Goal: Information Seeking & Learning: Compare options

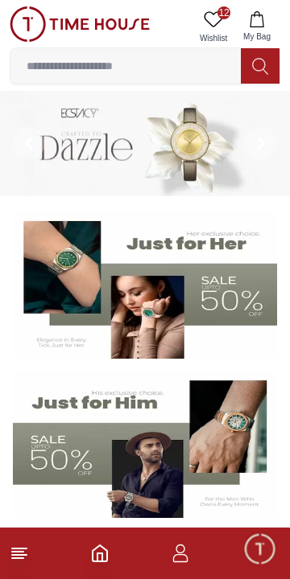
click at [19, 558] on line at bounding box center [17, 558] width 11 height 0
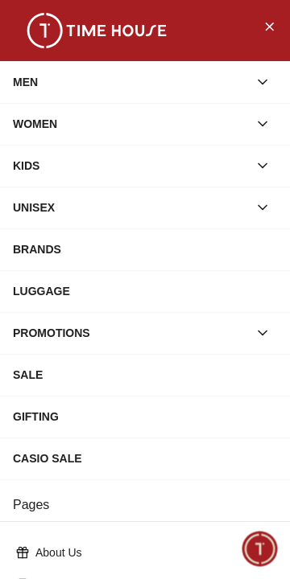
click at [266, 77] on icon "button" at bounding box center [262, 82] width 16 height 16
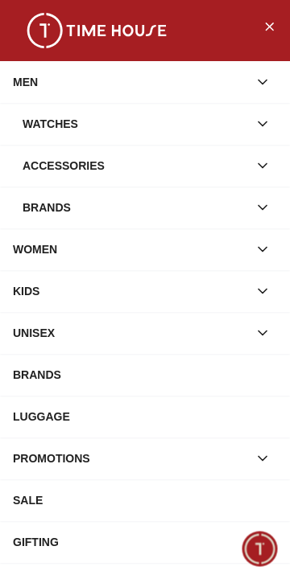
click at [261, 113] on button "button" at bounding box center [262, 123] width 29 height 29
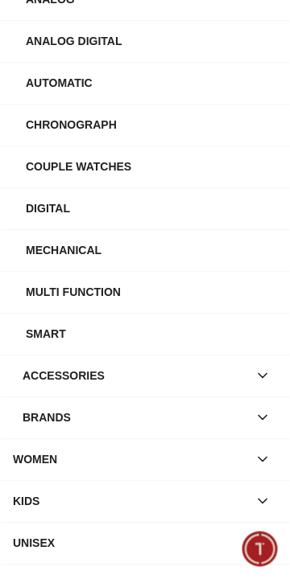
scroll to position [210, 0]
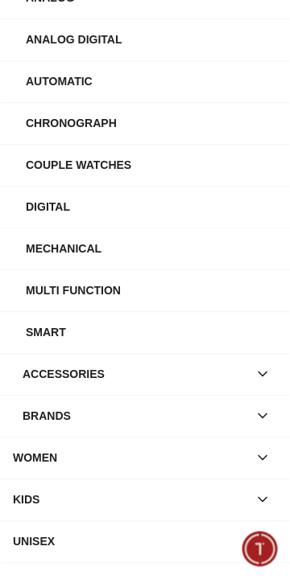
click at [262, 416] on icon "button" at bounding box center [262, 416] width 16 height 16
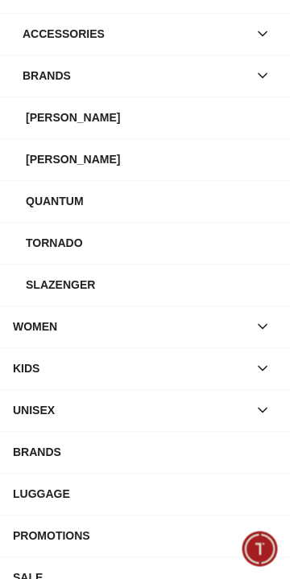
scroll to position [553, 0]
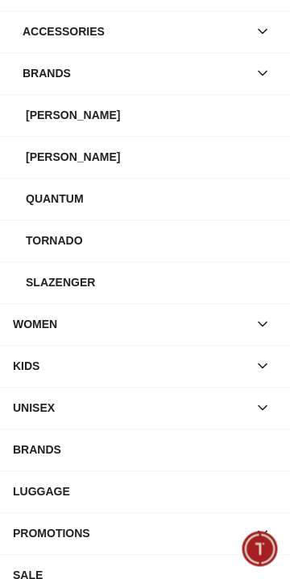
click at [51, 289] on div "Slazenger" at bounding box center [151, 282] width 251 height 29
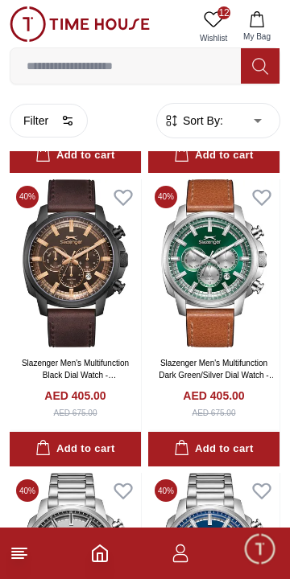
scroll to position [2738, 0]
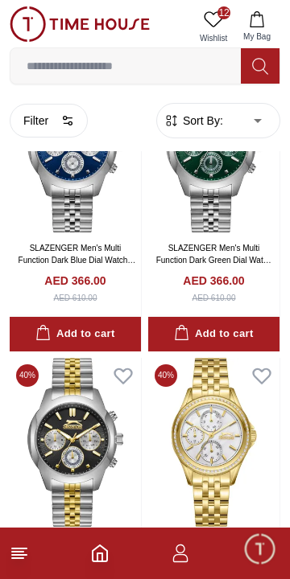
scroll to position [5859, 0]
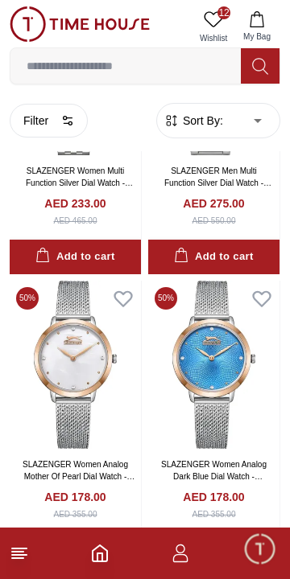
scroll to position [8993, 0]
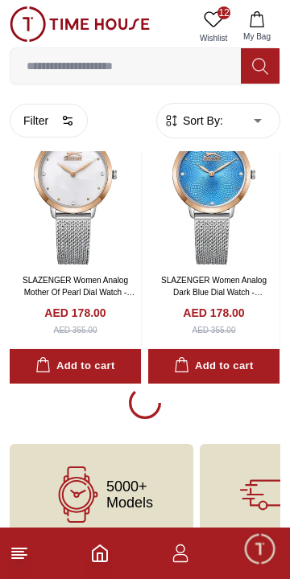
scroll to position [9020, 0]
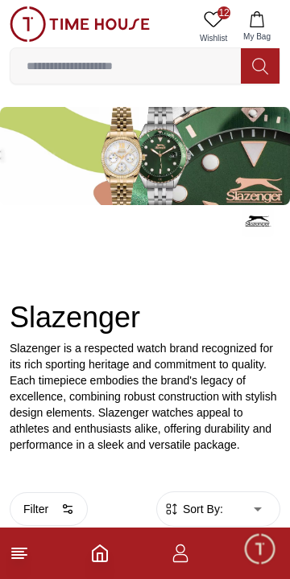
click at [24, 549] on line at bounding box center [19, 549] width 14 height 0
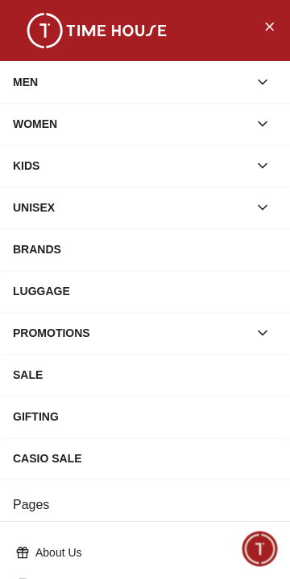
click at [266, 77] on icon "button" at bounding box center [262, 82] width 16 height 16
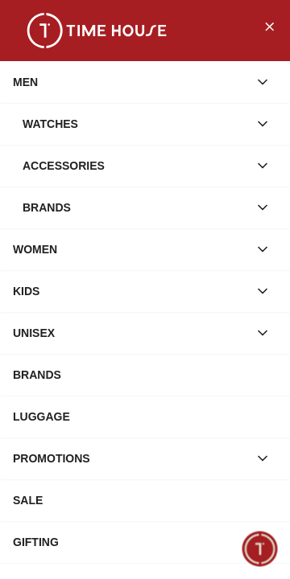
click at [262, 124] on icon "button" at bounding box center [262, 124] width 16 height 16
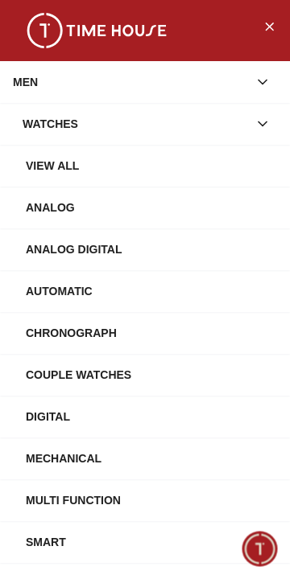
click at [88, 162] on div "View All" at bounding box center [151, 165] width 251 height 29
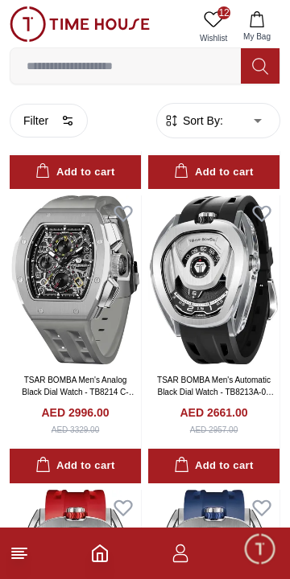
scroll to position [258, 0]
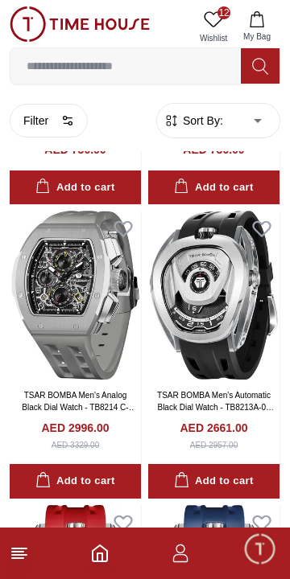
click at [242, 315] on img at bounding box center [213, 295] width 131 height 169
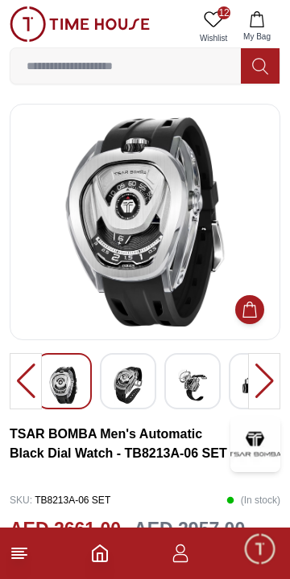
click at [127, 396] on img at bounding box center [127, 385] width 29 height 37
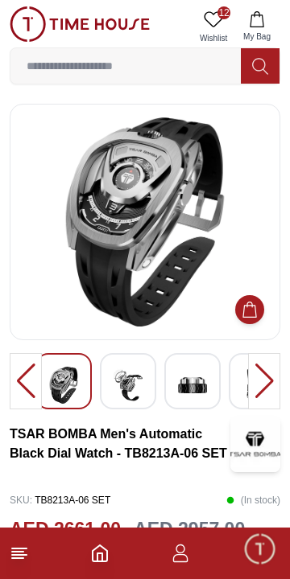
click at [134, 393] on img at bounding box center [127, 385] width 29 height 37
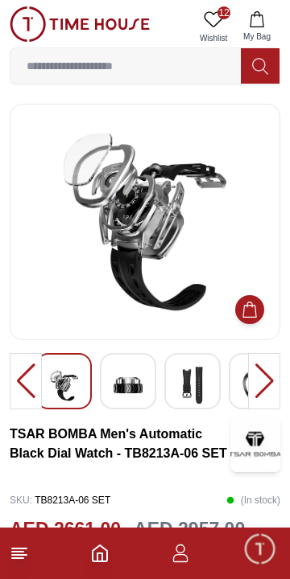
click at [129, 387] on img at bounding box center [127, 385] width 29 height 37
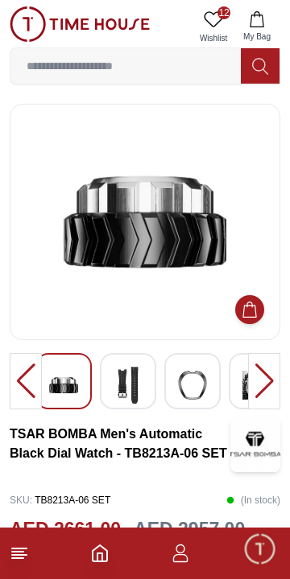
click at [130, 393] on img at bounding box center [127, 385] width 29 height 37
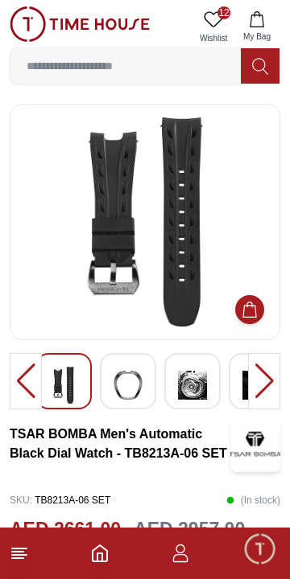
click at [134, 385] on img at bounding box center [127, 385] width 29 height 37
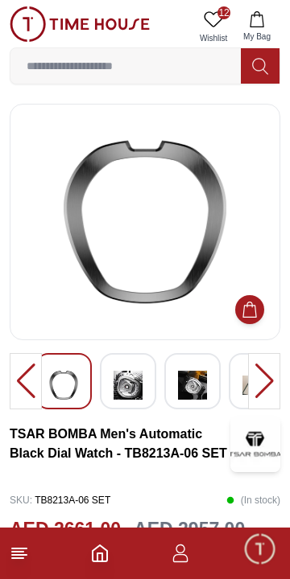
click at [140, 386] on img at bounding box center [127, 385] width 29 height 37
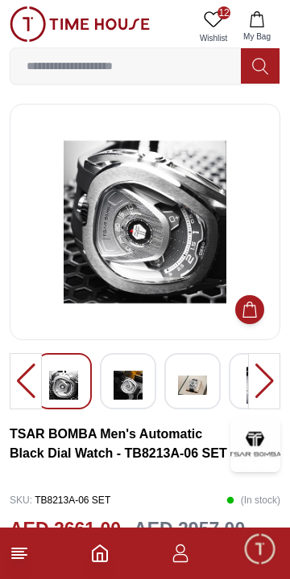
click at [124, 389] on img at bounding box center [127, 385] width 29 height 37
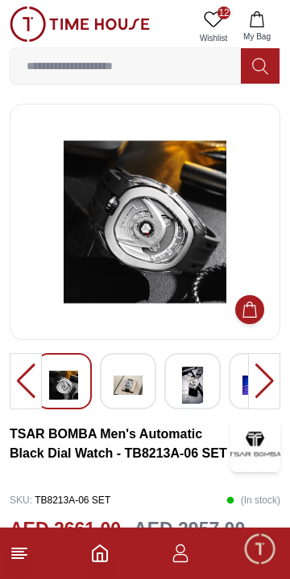
click at [142, 389] on div at bounding box center [128, 381] width 56 height 56
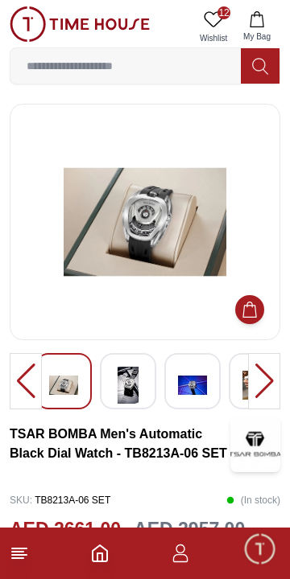
click at [127, 389] on img at bounding box center [127, 385] width 29 height 37
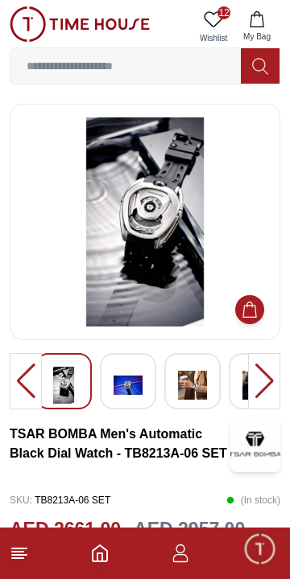
click at [126, 388] on img at bounding box center [127, 385] width 29 height 37
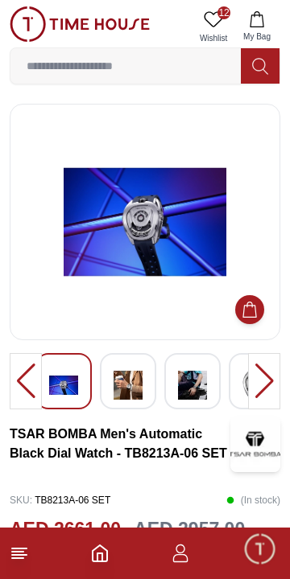
click at [135, 391] on img at bounding box center [127, 385] width 29 height 37
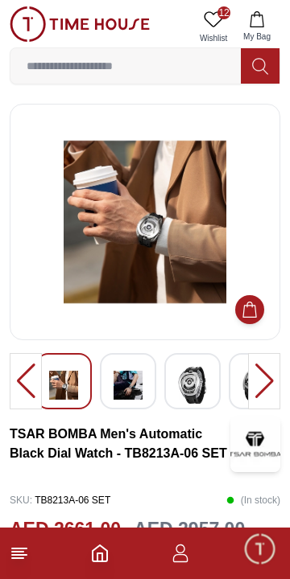
click at [135, 388] on img at bounding box center [127, 385] width 29 height 37
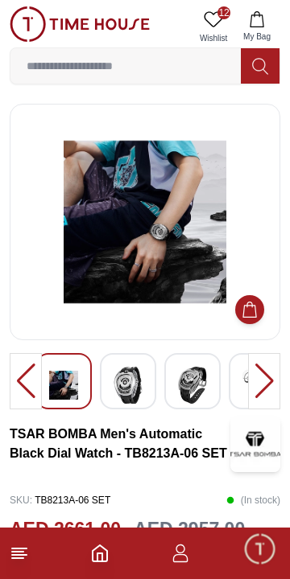
click at [116, 25] on img at bounding box center [80, 23] width 140 height 35
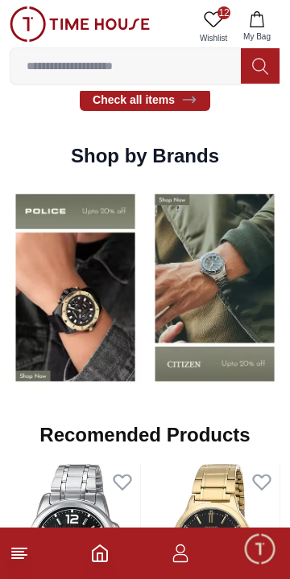
scroll to position [1342, 0]
click at [221, 283] on img at bounding box center [214, 287] width 131 height 205
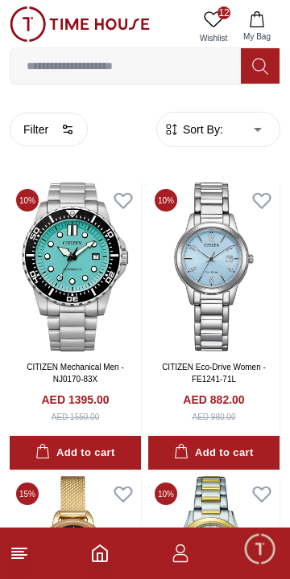
scroll to position [367, 0]
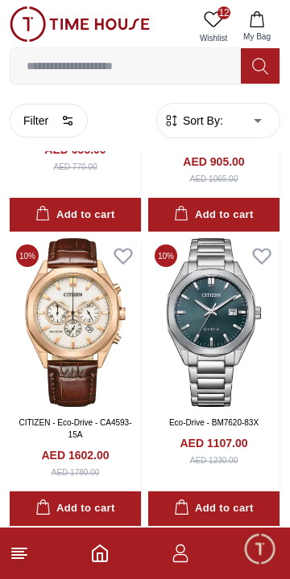
scroll to position [5679, 0]
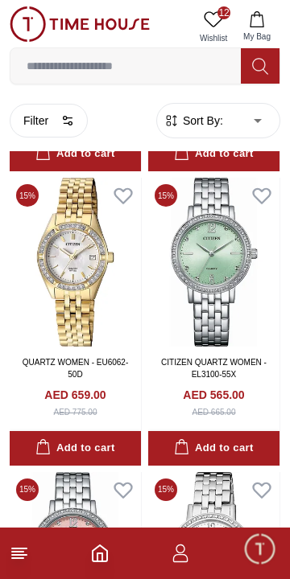
scroll to position [8954, 0]
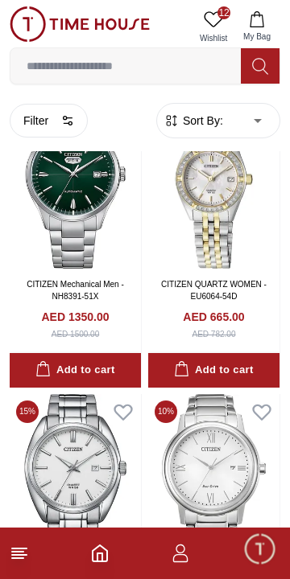
scroll to position [11503, 0]
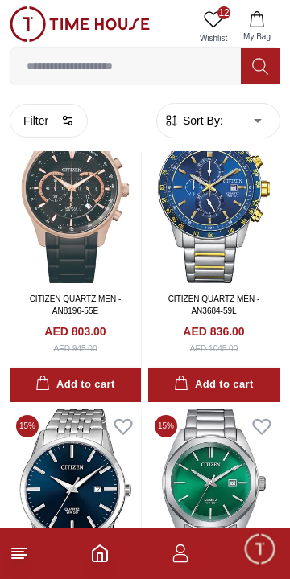
scroll to position [9250, 0]
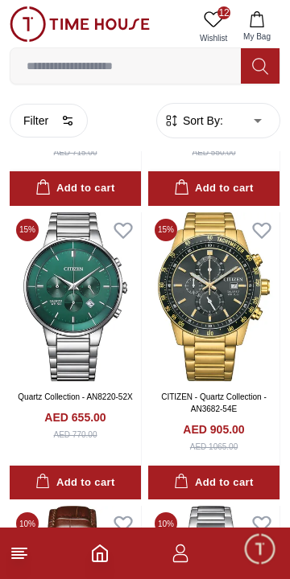
scroll to position [5304, 0]
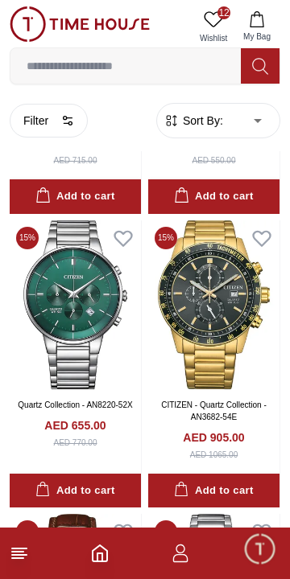
click at [122, 23] on img at bounding box center [80, 23] width 140 height 35
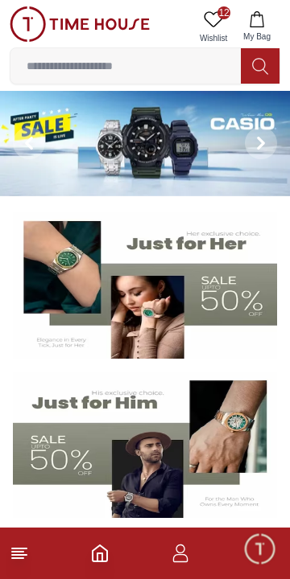
click at [173, 70] on input at bounding box center [125, 66] width 230 height 32
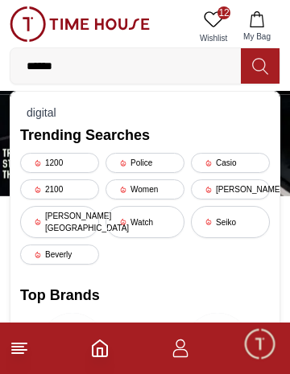
type input "*******"
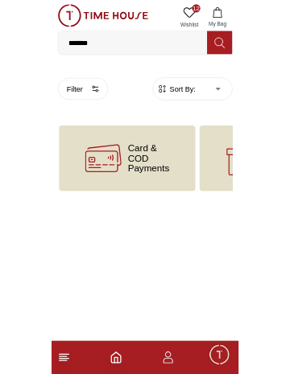
scroll to position [0, 556]
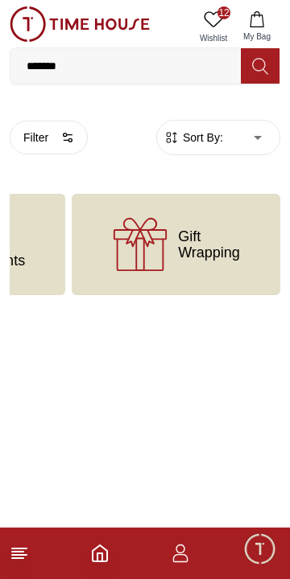
click at [168, 60] on input "*******" at bounding box center [125, 66] width 230 height 32
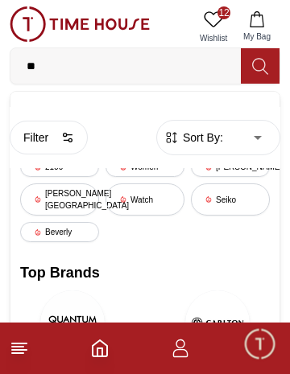
type input "*"
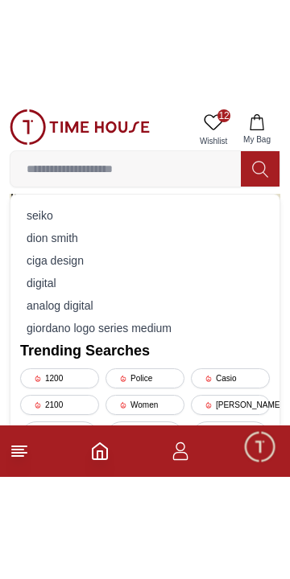
scroll to position [0, 0]
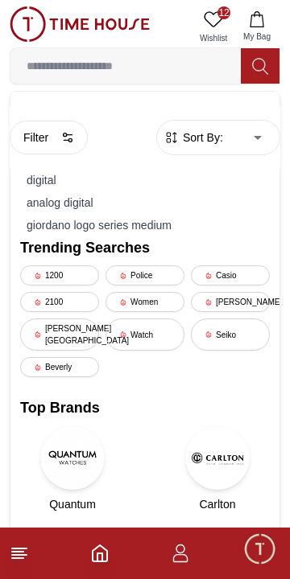
click at [233, 336] on div "Seiko" at bounding box center [230, 335] width 79 height 32
